Goal: Information Seeking & Learning: Learn about a topic

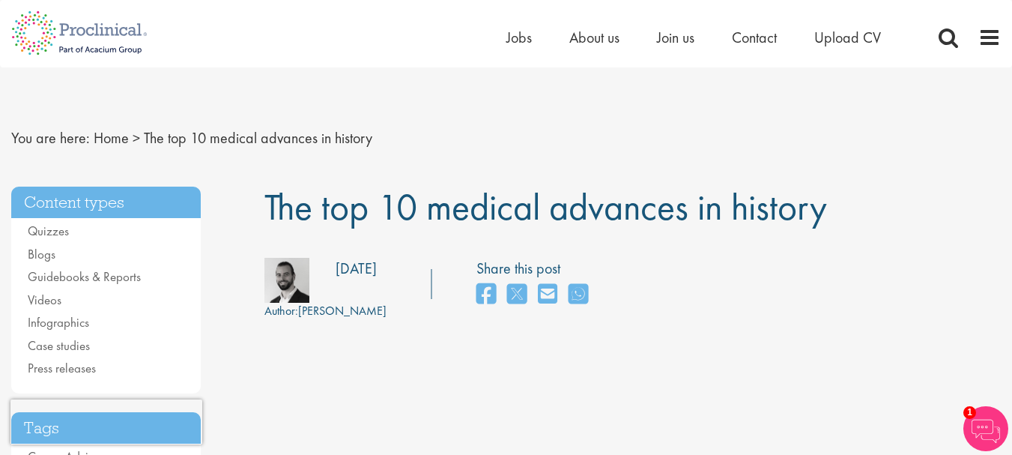
drag, startPoint x: 272, startPoint y: 213, endPoint x: 818, endPoint y: 222, distance: 546.1
click at [831, 217] on h1 "The top 10 medical advances in history" at bounding box center [632, 206] width 736 height 41
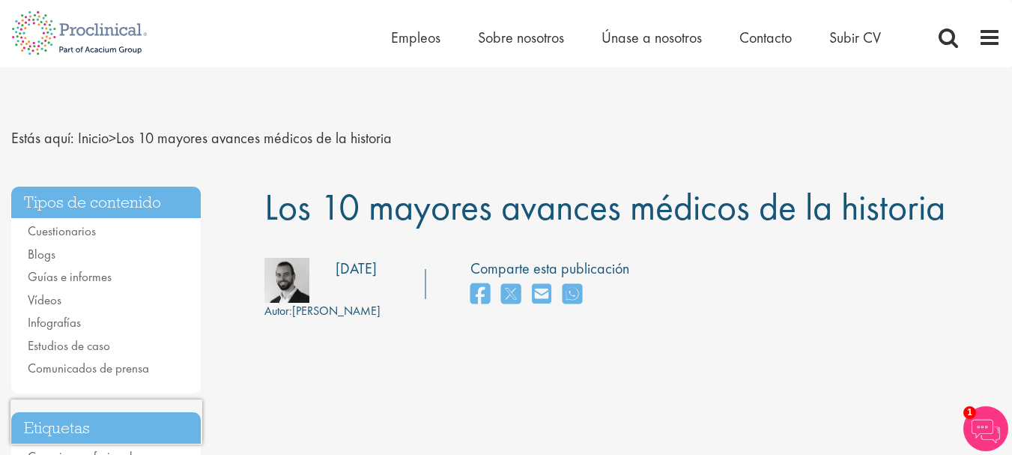
click at [782, 135] on nav "Estás aquí: Inicio > Los 10 mayores avances médicos de la historia" at bounding box center [505, 138] width 989 height 37
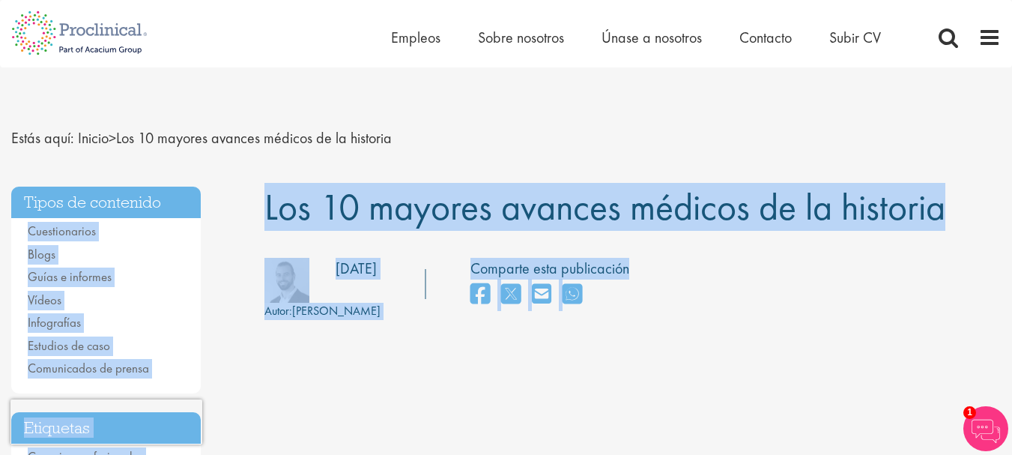
drag, startPoint x: 252, startPoint y: 212, endPoint x: 945, endPoint y: 237, distance: 694.0
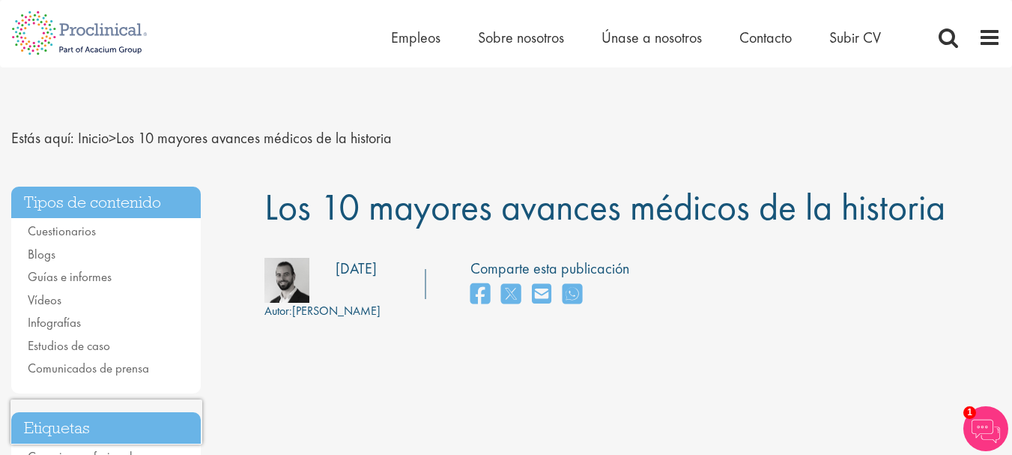
drag, startPoint x: 956, startPoint y: 215, endPoint x: 315, endPoint y: 216, distance: 641.1
click at [270, 197] on h1 "Los 10 mayores avances médicos de la historia" at bounding box center [632, 206] width 736 height 41
copy font "Los 10 mayores avances médicos de la historia"
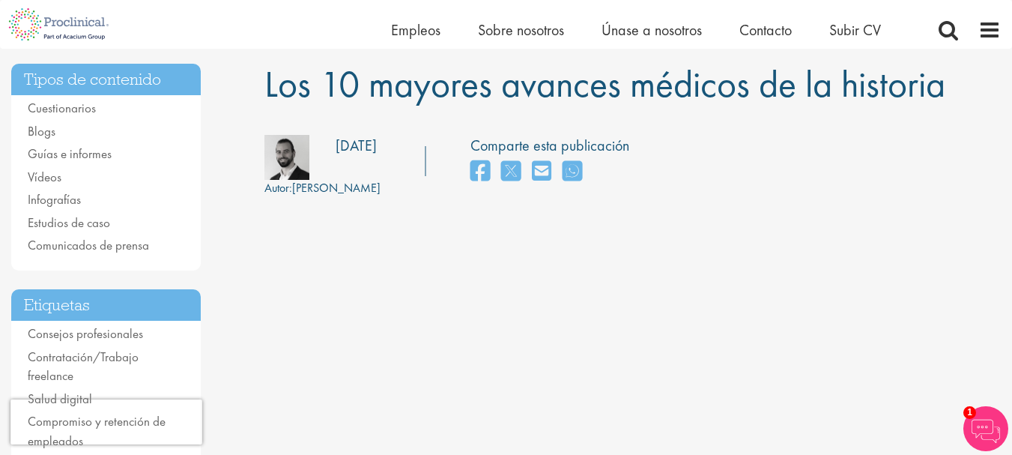
scroll to position [150, 0]
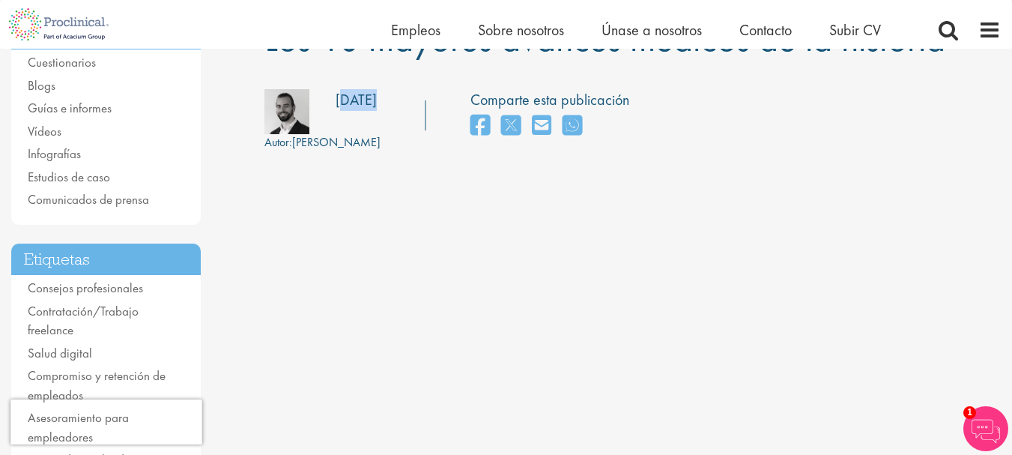
drag, startPoint x: 414, startPoint y: 97, endPoint x: 342, endPoint y: 100, distance: 72.0
click at [342, 100] on div "Autor: [PERSON_NAME] Fecha de publicación: [DATE] Comparte esta publicación" at bounding box center [632, 120] width 759 height 62
drag, startPoint x: 333, startPoint y: 100, endPoint x: 343, endPoint y: 100, distance: 9.7
click at [335, 100] on div "Fecha de publicación: [DATE]" at bounding box center [315, 100] width 124 height 22
drag, startPoint x: 343, startPoint y: 100, endPoint x: 413, endPoint y: 106, distance: 70.6
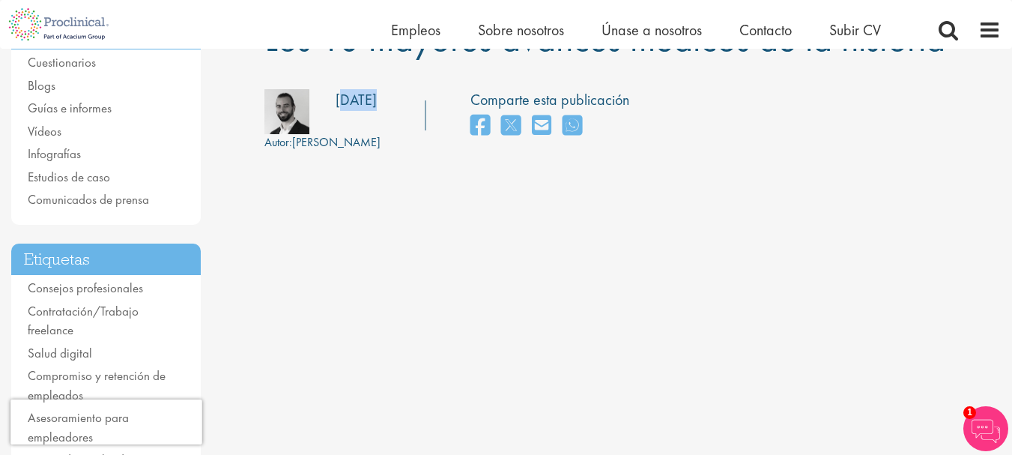
click at [413, 106] on div "Autor: [PERSON_NAME] Fecha de publicación: [DATE] Comparte esta publicación" at bounding box center [632, 120] width 759 height 62
click at [330, 100] on div "Fecha de publicación: [DATE]" at bounding box center [315, 100] width 124 height 22
drag, startPoint x: 330, startPoint y: 100, endPoint x: 389, endPoint y: 97, distance: 59.2
click at [377, 97] on div "Fecha de publicación: [DATE]" at bounding box center [315, 100] width 124 height 22
copy font "[DATE]"
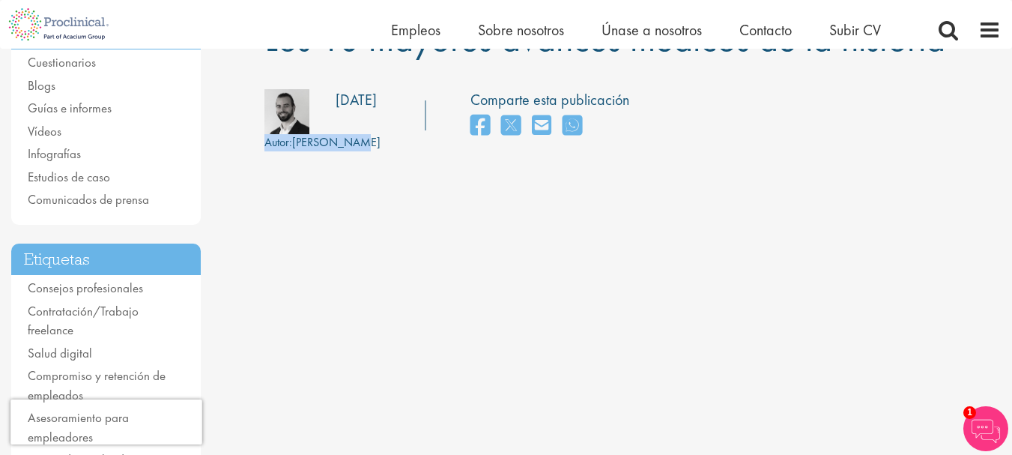
drag, startPoint x: 360, startPoint y: 145, endPoint x: 265, endPoint y: 146, distance: 95.1
click at [265, 146] on div "Autor: [PERSON_NAME] Fecha de publicación: [DATE] Comparte esta publicación" at bounding box center [632, 120] width 759 height 62
copy div "Autor: [PERSON_NAME]"
